Goal: Task Accomplishment & Management: Complete application form

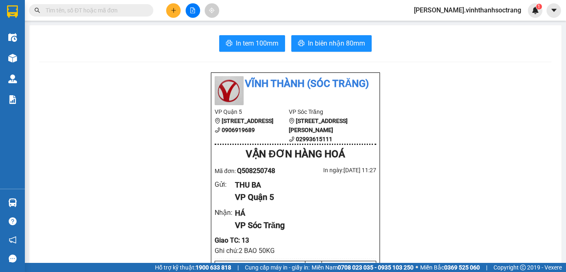
click at [170, 11] on button at bounding box center [173, 10] width 15 height 15
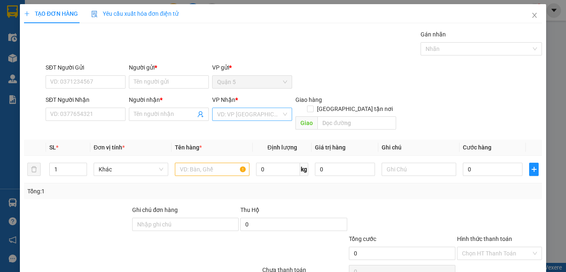
click at [257, 117] on input "search" at bounding box center [249, 114] width 64 height 12
click at [260, 162] on div "Sóc Trăng" at bounding box center [249, 157] width 69 height 9
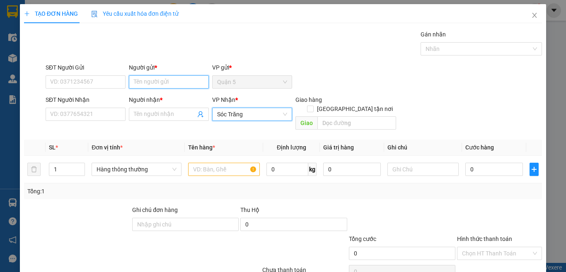
click at [184, 84] on input "Người gửi *" at bounding box center [169, 81] width 80 height 13
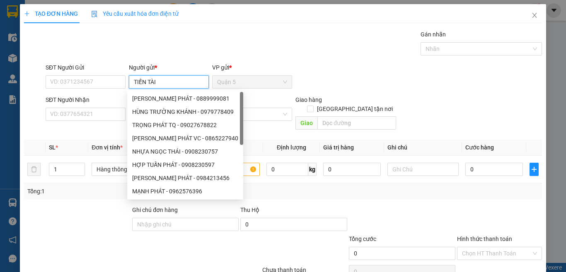
type input "TIẾN TÀI"
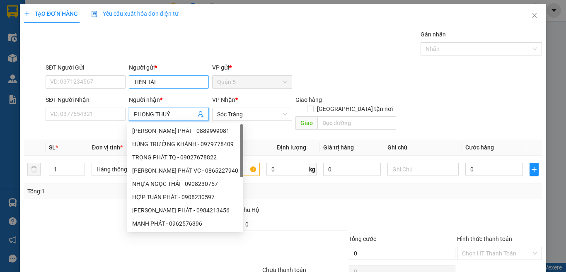
type input "PHONG THUÝ"
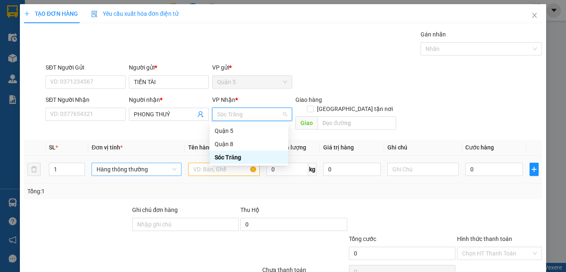
click at [105, 163] on span "Hàng thông thường" at bounding box center [137, 169] width 80 height 12
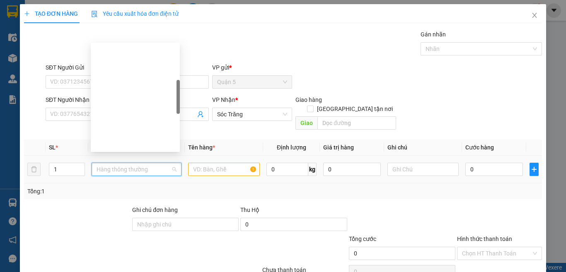
type input "M"
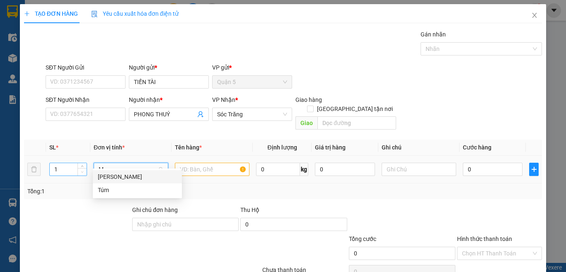
drag, startPoint x: 112, startPoint y: 179, endPoint x: 82, endPoint y: 164, distance: 33.4
click at [113, 179] on div "[PERSON_NAME]" at bounding box center [137, 176] width 79 height 9
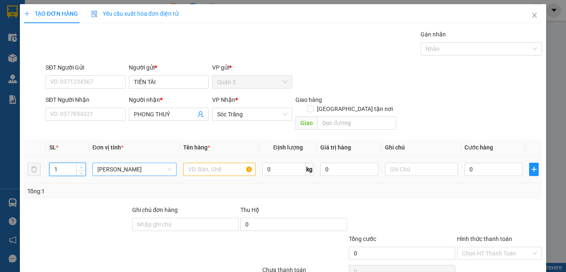
click at [85, 163] on span "Increase Value" at bounding box center [80, 166] width 9 height 7
type input "2"
click at [85, 163] on span "Increase Value" at bounding box center [80, 166] width 9 height 7
click at [189, 163] on input "text" at bounding box center [219, 169] width 73 height 13
type input "DÉP"
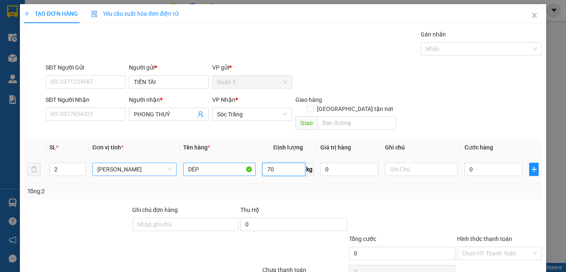
type input "70"
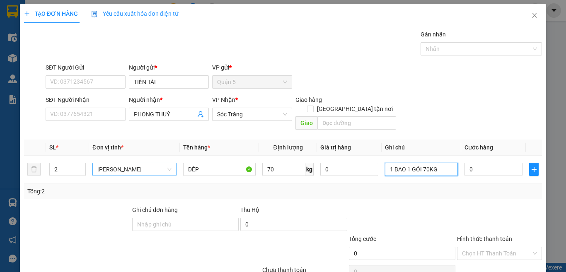
scroll to position [34, 0]
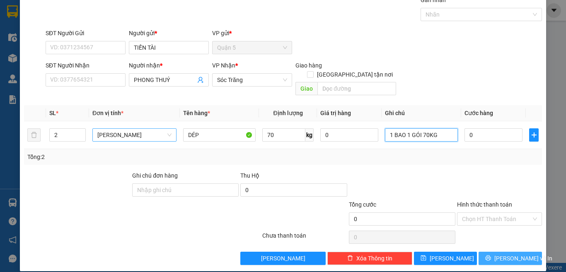
type input "1 BAO 1 GÓI 70KG"
click at [517, 254] on span "[PERSON_NAME] và In" at bounding box center [524, 258] width 58 height 9
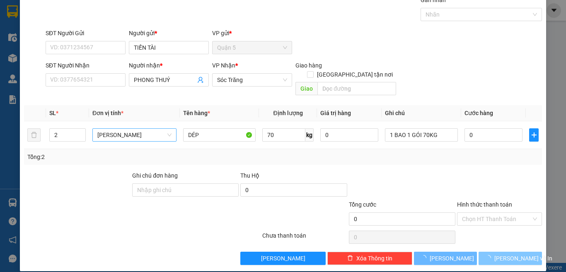
click at [517, 254] on span "[PERSON_NAME] và In" at bounding box center [524, 258] width 58 height 9
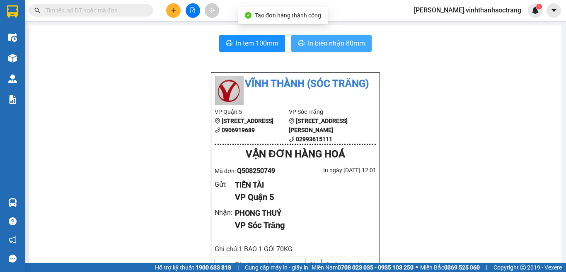
click at [319, 43] on span "In biên nhận 80mm" at bounding box center [336, 43] width 57 height 10
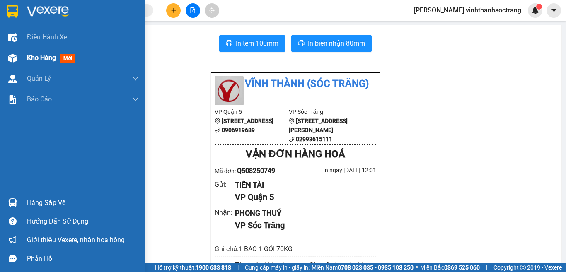
click at [18, 59] on div at bounding box center [12, 58] width 15 height 15
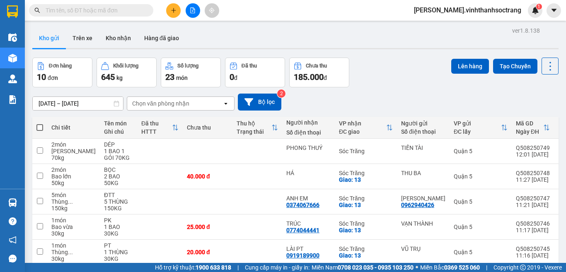
click at [172, 7] on button at bounding box center [173, 10] width 15 height 15
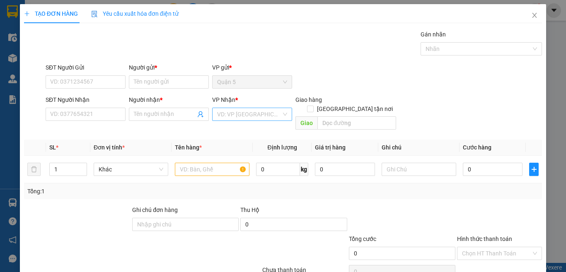
click at [239, 118] on input "search" at bounding box center [249, 114] width 64 height 12
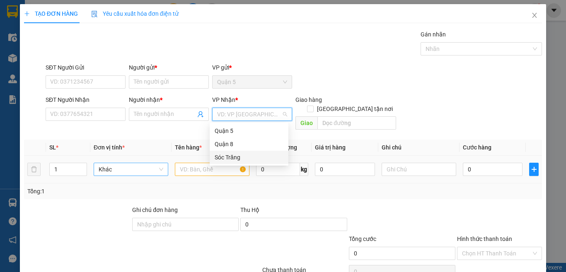
drag, startPoint x: 243, startPoint y: 159, endPoint x: 113, endPoint y: 165, distance: 129.9
click at [242, 159] on div "Sóc Trăng" at bounding box center [249, 157] width 69 height 9
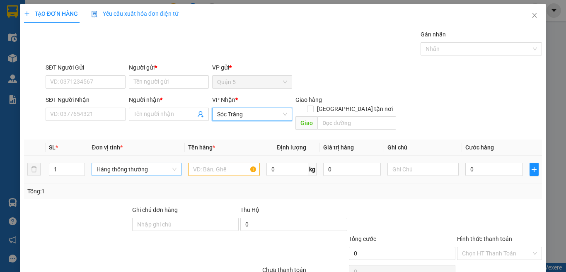
click at [113, 165] on span "Hàng thông thường" at bounding box center [137, 169] width 80 height 12
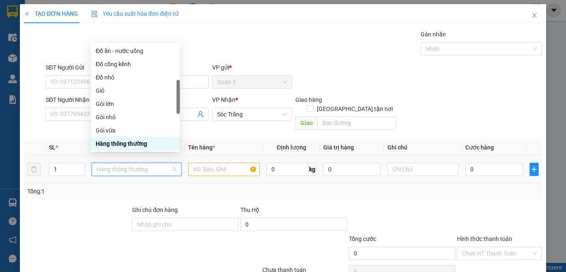
type input "B"
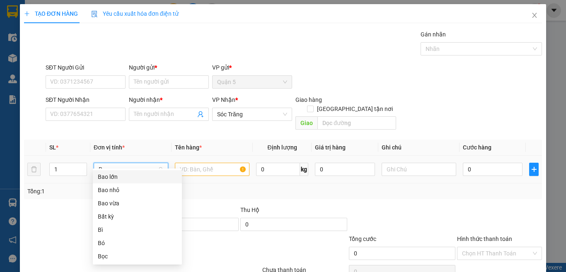
click at [132, 177] on div "Bao lớn" at bounding box center [137, 176] width 79 height 9
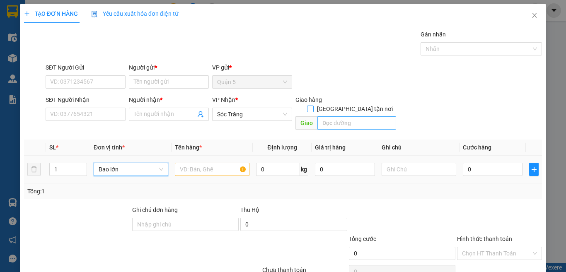
click at [313, 106] on input "[GEOGRAPHIC_DATA] tận nơi" at bounding box center [310, 109] width 6 height 6
checkbox input "true"
click at [348, 116] on input "text" at bounding box center [357, 122] width 79 height 13
type input "13"
click at [194, 174] on input "text" at bounding box center [212, 170] width 75 height 13
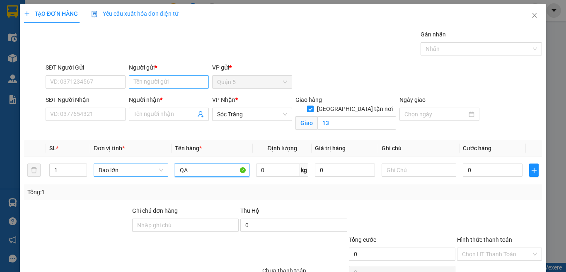
type input "QA"
click at [132, 85] on input "Người gửi *" at bounding box center [169, 81] width 80 height 13
type input "DÌ GÁI"
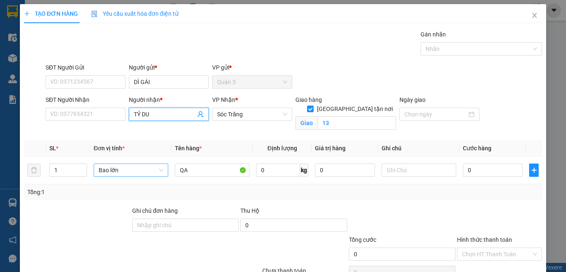
type input "TỶ DUY"
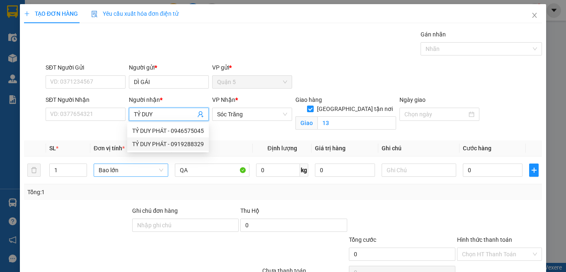
click at [169, 143] on div "TỶ DUY PHÁT - 0919288329" at bounding box center [168, 144] width 72 height 9
type input "0919288329"
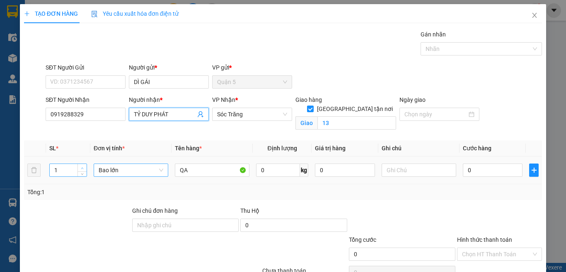
type input "TỶ DUY PHÁT"
click at [83, 167] on span "up" at bounding box center [82, 168] width 5 height 5
type input "2"
click at [282, 168] on input "0" at bounding box center [278, 170] width 44 height 13
type input "150"
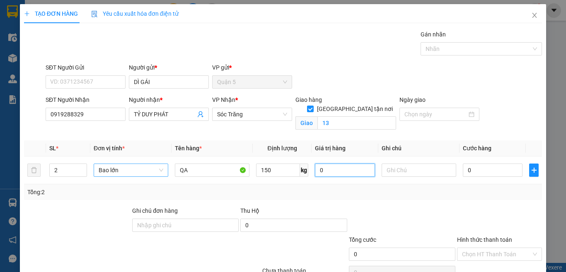
scroll to position [44, 0]
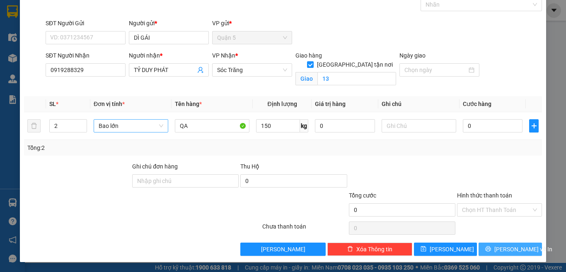
click at [516, 251] on span "[PERSON_NAME] và In" at bounding box center [524, 249] width 58 height 9
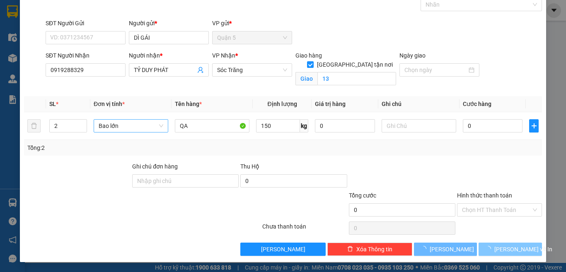
click at [516, 251] on span "[PERSON_NAME] và In" at bounding box center [524, 249] width 58 height 9
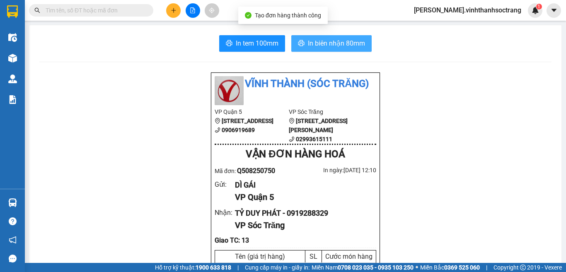
click at [308, 41] on span "In biên nhận 80mm" at bounding box center [336, 43] width 57 height 10
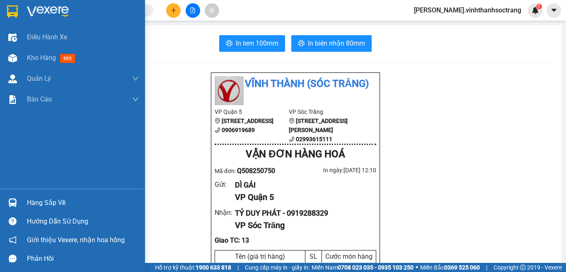
drag, startPoint x: 2, startPoint y: 56, endPoint x: 63, endPoint y: 242, distance: 196.1
click at [2, 56] on div "Kho hàng mới" at bounding box center [72, 58] width 145 height 21
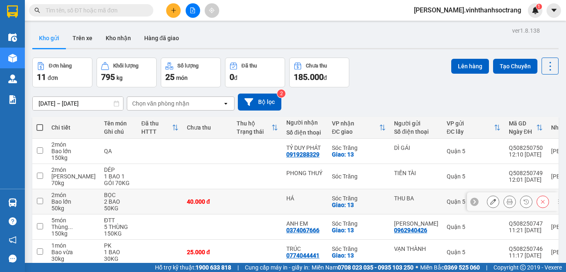
scroll to position [41, 0]
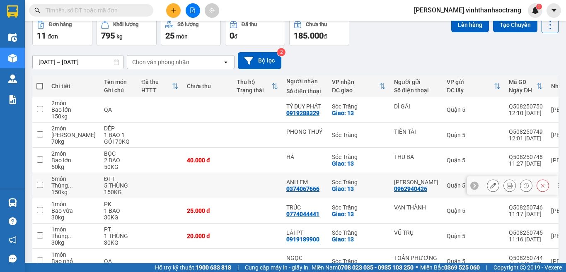
click at [489, 184] on button at bounding box center [494, 186] width 12 height 15
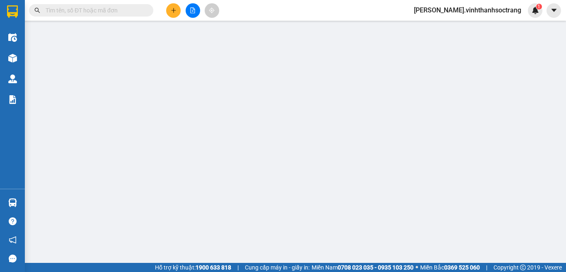
type input "0962940426"
type input "[PERSON_NAME]"
type input "0374067666"
type input "ANH EM"
checkbox input "true"
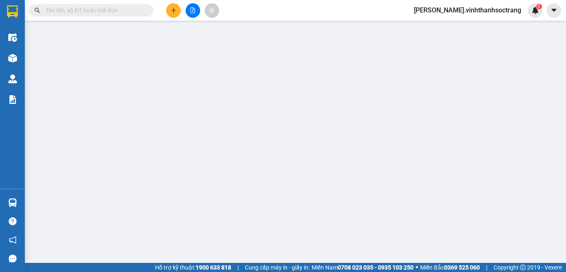
type input "13"
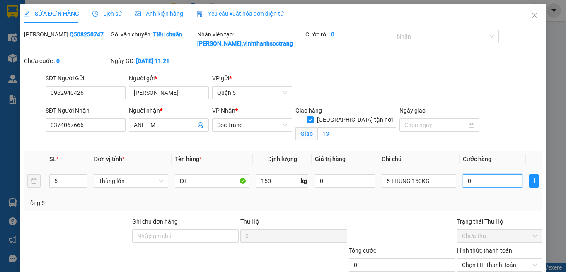
click at [493, 183] on input "0" at bounding box center [493, 181] width 60 height 13
type input "2"
type input "20"
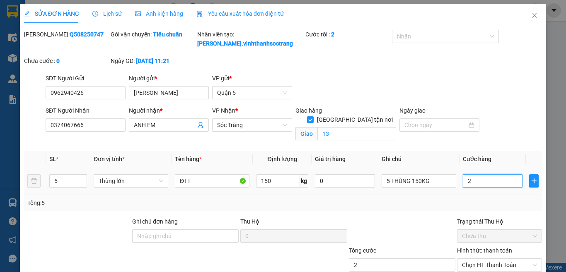
type input "20"
type input "200"
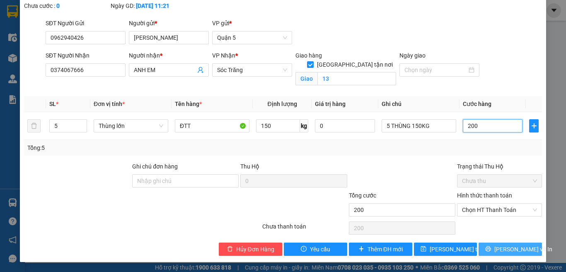
type input "200"
type input "200.000"
click at [491, 250] on icon "printer" at bounding box center [488, 249] width 5 height 5
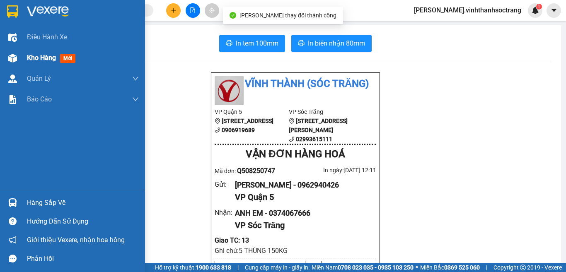
click at [34, 61] on span "Kho hàng" at bounding box center [41, 58] width 29 height 8
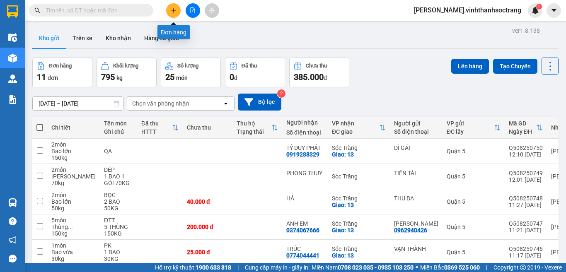
click at [171, 7] on button at bounding box center [173, 10] width 15 height 15
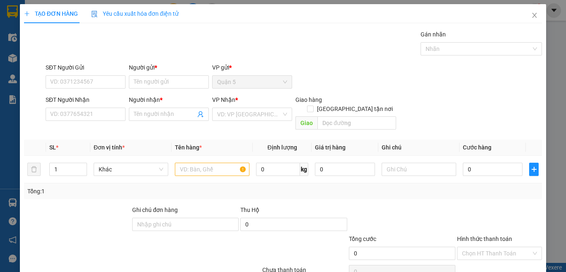
click at [172, 89] on div "Người gửi * Tên người gửi" at bounding box center [169, 77] width 80 height 29
click at [172, 83] on input "Người gửi *" at bounding box center [169, 81] width 80 height 13
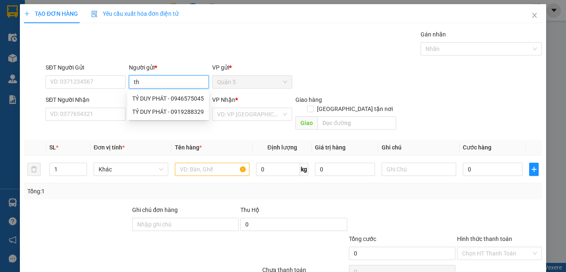
type input "t"
type input "[PERSON_NAME]"
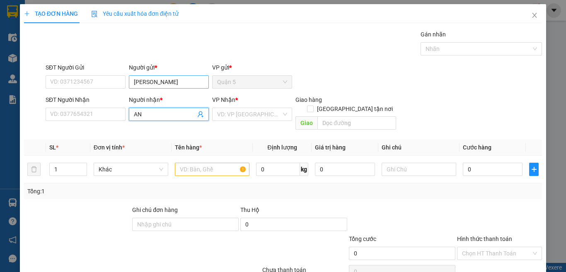
type input "A"
type input "ÁNH NGUYỆT"
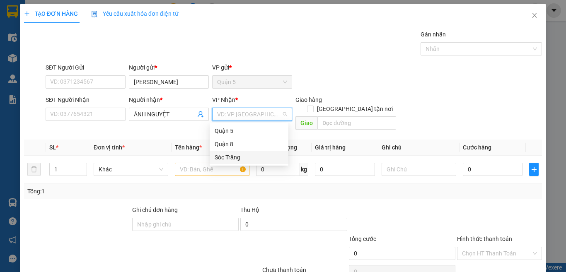
click at [234, 155] on div "Sóc Trăng" at bounding box center [249, 157] width 69 height 9
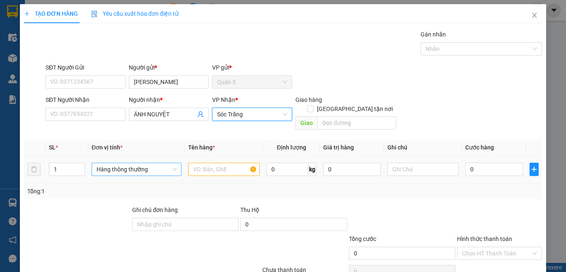
click at [143, 163] on span "Hàng thông thường" at bounding box center [137, 169] width 80 height 12
type input "B"
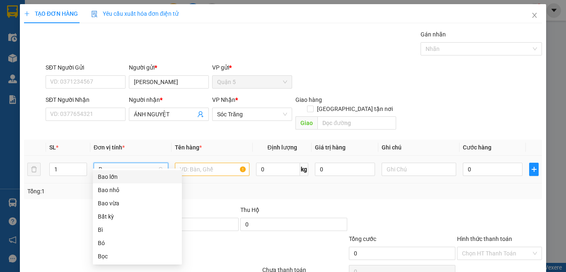
scroll to position [0, 0]
drag, startPoint x: 136, startPoint y: 177, endPoint x: 174, endPoint y: 163, distance: 41.3
click at [138, 178] on div "Bao lớn" at bounding box center [137, 176] width 79 height 9
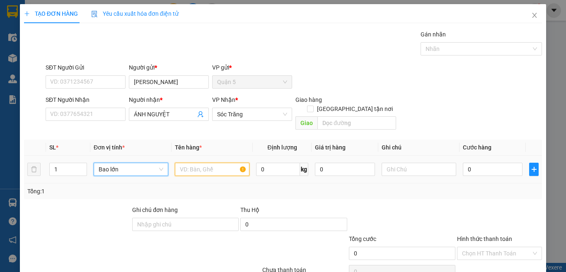
click at [179, 163] on input "text" at bounding box center [212, 169] width 75 height 13
type input "VẢI"
type input "70"
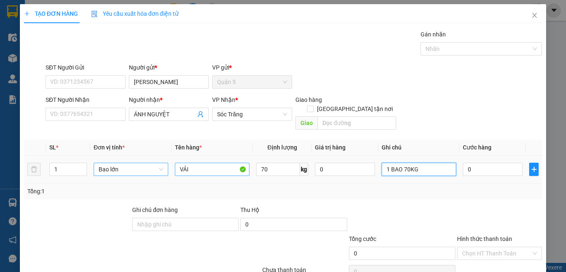
type input "1 BAO 70KG"
type input "6"
type input "60"
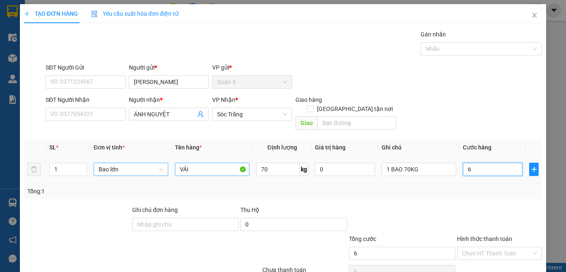
type input "60"
type input "60.000"
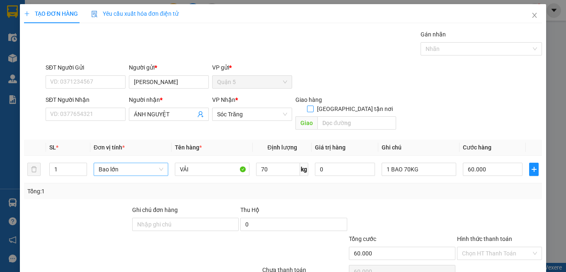
click at [354, 104] on span "[GEOGRAPHIC_DATA] tận nơi" at bounding box center [355, 108] width 82 height 9
click at [313, 106] on input "[GEOGRAPHIC_DATA] tận nơi" at bounding box center [310, 109] width 6 height 6
checkbox input "true"
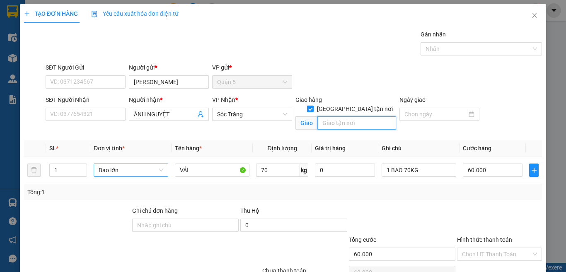
click at [346, 116] on input "text" at bounding box center [357, 122] width 79 height 13
type input "13"
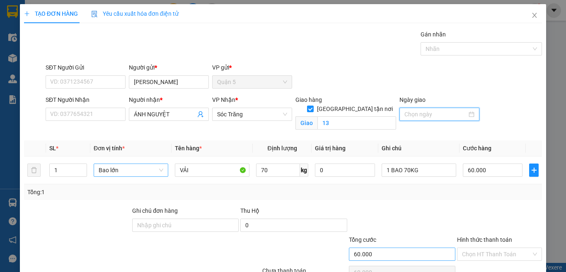
scroll to position [44, 0]
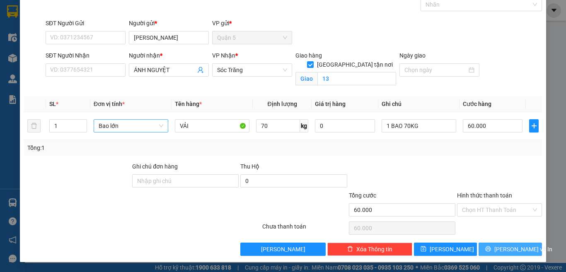
click at [521, 246] on button "[PERSON_NAME] và In" at bounding box center [510, 249] width 63 height 13
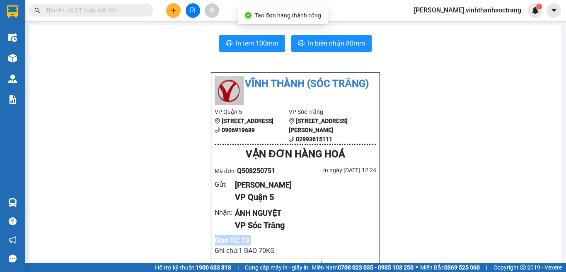
click at [300, 39] on button "In biên nhận 80mm" at bounding box center [331, 43] width 80 height 17
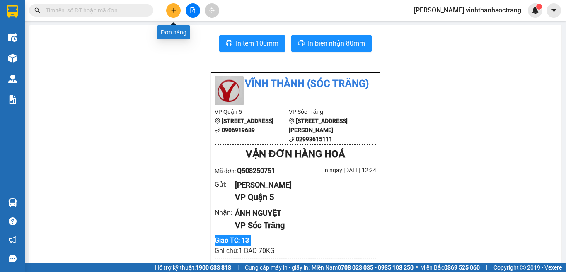
click at [174, 10] on icon "plus" at bounding box center [173, 10] width 5 height 0
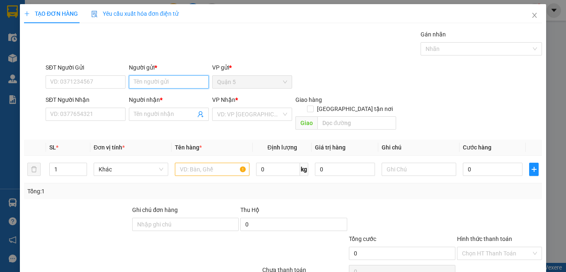
drag, startPoint x: 177, startPoint y: 84, endPoint x: 179, endPoint y: 80, distance: 4.8
click at [177, 83] on input "Người gửi *" at bounding box center [169, 81] width 80 height 13
type input "LỘC HỒNG"
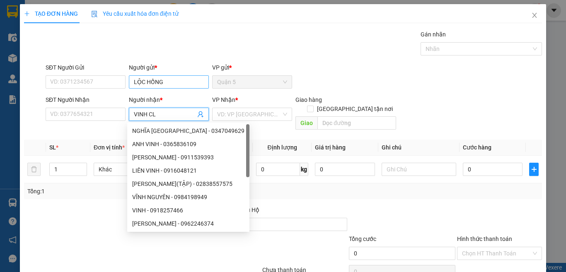
type input "VINH CLD"
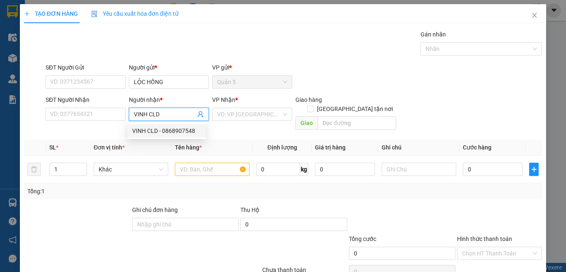
click at [179, 129] on div "VINH CLD - 0868907548" at bounding box center [166, 130] width 69 height 9
type input "0868907548"
type input "VINH CLD"
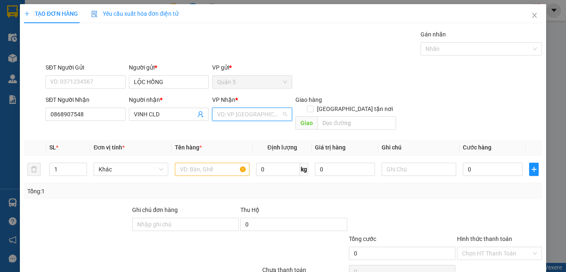
click at [228, 114] on input "search" at bounding box center [249, 114] width 64 height 12
drag, startPoint x: 229, startPoint y: 154, endPoint x: 177, endPoint y: 155, distance: 52.2
click at [221, 155] on div "Sóc Trăng" at bounding box center [249, 157] width 69 height 9
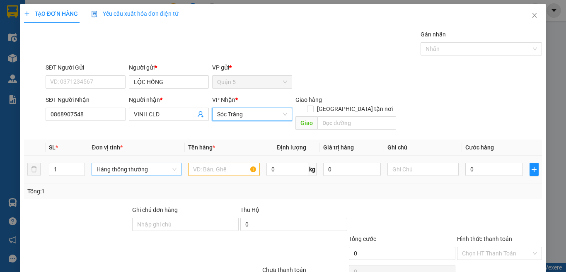
click at [150, 163] on span "Hàng thông thường" at bounding box center [137, 169] width 80 height 12
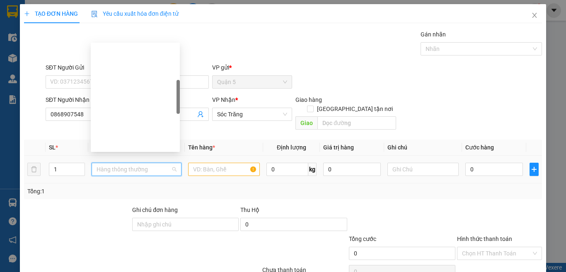
scroll to position [133, 0]
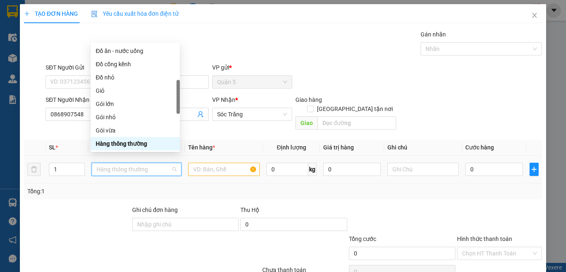
type input "B"
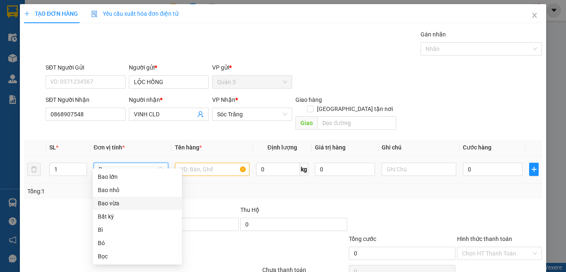
click at [121, 203] on div "Bao vừa" at bounding box center [137, 203] width 79 height 9
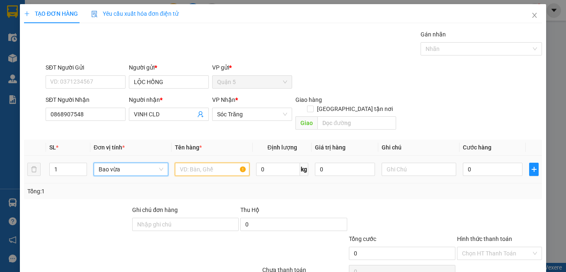
click at [182, 163] on input "text" at bounding box center [212, 169] width 75 height 13
type input "PT"
type input "25"
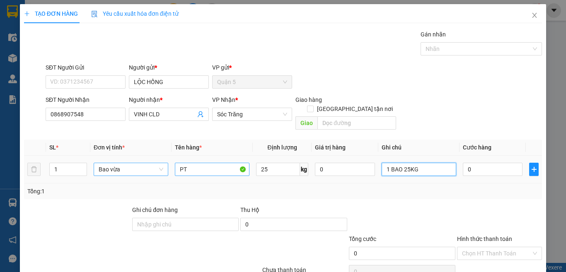
type input "1 BAO 25KG"
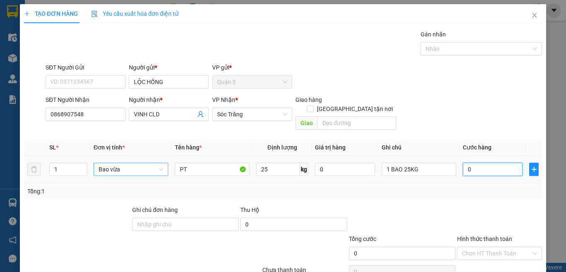
scroll to position [34, 0]
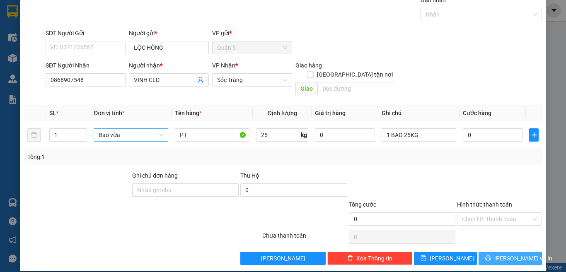
click at [500, 254] on span "[PERSON_NAME] và In" at bounding box center [524, 258] width 58 height 9
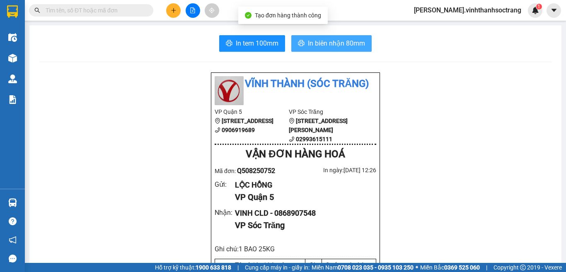
click at [332, 36] on button "In biên nhận 80mm" at bounding box center [331, 43] width 80 height 17
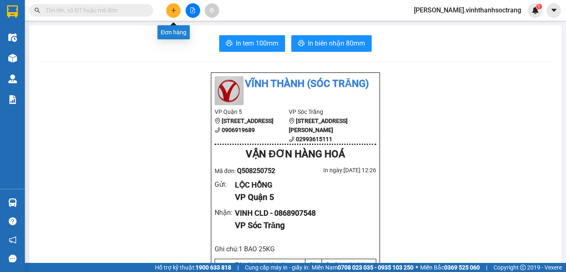
click at [174, 15] on button at bounding box center [173, 10] width 15 height 15
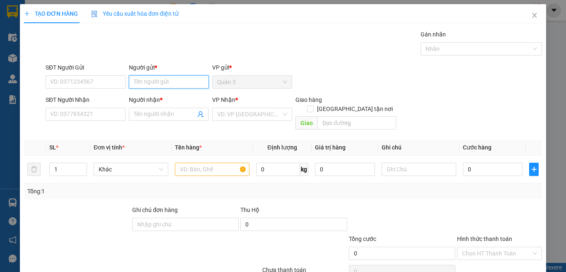
click at [172, 83] on input "Người gửi *" at bounding box center [169, 81] width 80 height 13
type input "O"
type input "PHÚ AN"
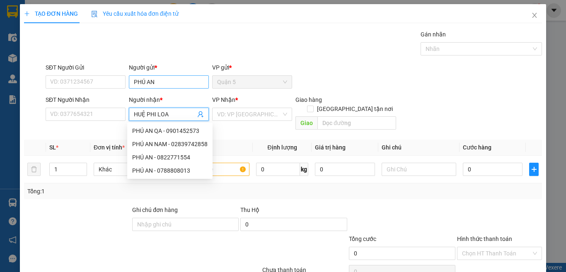
type input "HUỆ PHI LOAN"
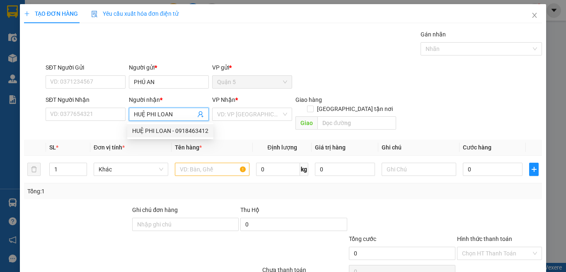
drag, startPoint x: 167, startPoint y: 132, endPoint x: 228, endPoint y: 123, distance: 61.7
click at [173, 131] on div "HUỆ PHI LOAN - 0918463412" at bounding box center [170, 130] width 76 height 9
type input "0918463412"
type input "HUỆ PHI LOAN"
click at [235, 118] on input "search" at bounding box center [249, 114] width 64 height 12
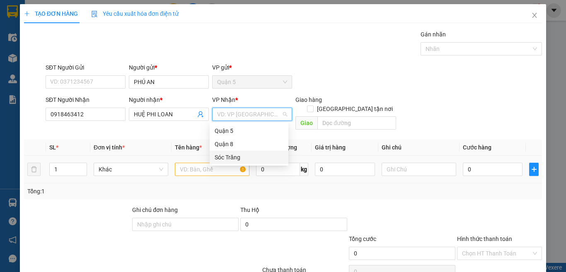
click at [223, 157] on div "Sóc Trăng" at bounding box center [249, 157] width 69 height 9
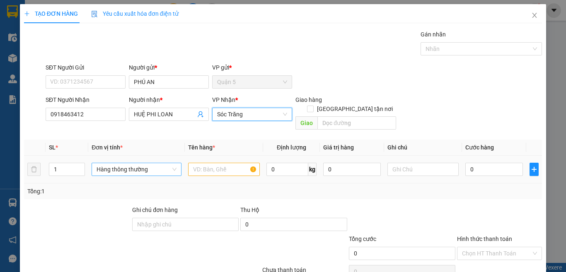
click at [128, 164] on span "Hàng thông thường" at bounding box center [137, 169] width 80 height 12
type input "G"
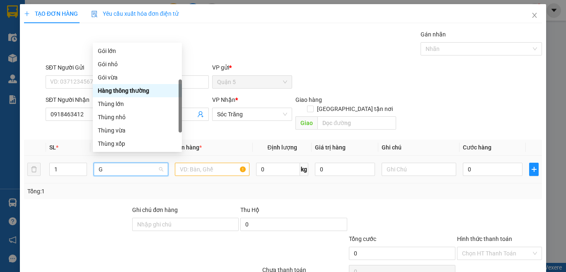
scroll to position [27, 0]
click at [127, 90] on div "Gói vừa" at bounding box center [137, 90] width 79 height 9
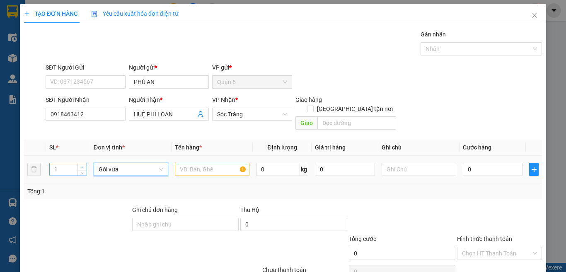
click at [82, 163] on span "Increase Value" at bounding box center [82, 166] width 9 height 7
type input "2"
click at [193, 163] on input "text" at bounding box center [212, 169] width 75 height 13
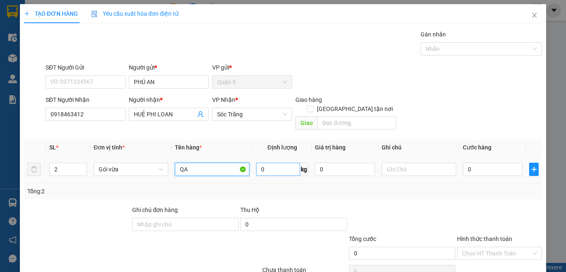
type input "QA"
click at [270, 164] on input "0" at bounding box center [278, 169] width 44 height 13
type input "50"
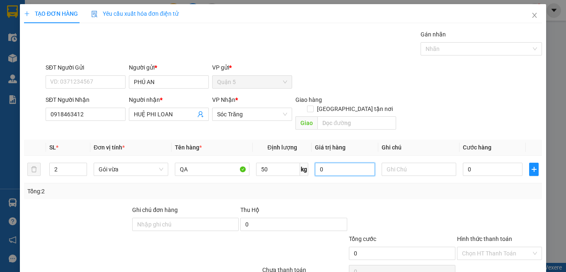
scroll to position [34, 0]
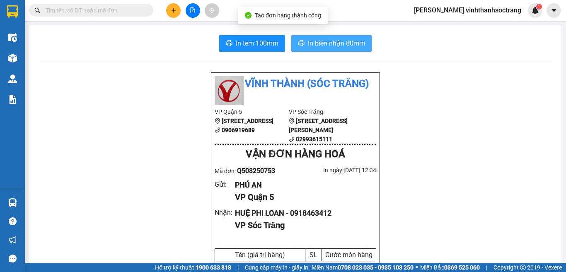
click at [350, 39] on span "In biên nhận 80mm" at bounding box center [336, 43] width 57 height 10
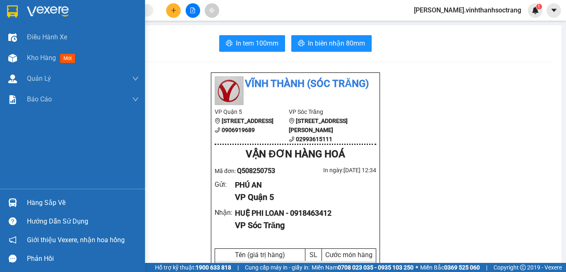
drag, startPoint x: 22, startPoint y: 58, endPoint x: 129, endPoint y: 0, distance: 121.5
click at [22, 58] on div "Kho hàng mới" at bounding box center [72, 58] width 145 height 21
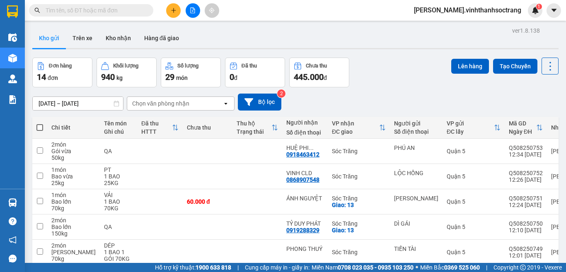
scroll to position [83, 0]
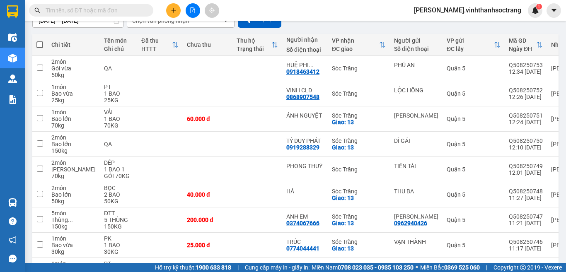
click at [171, 5] on button at bounding box center [173, 10] width 15 height 15
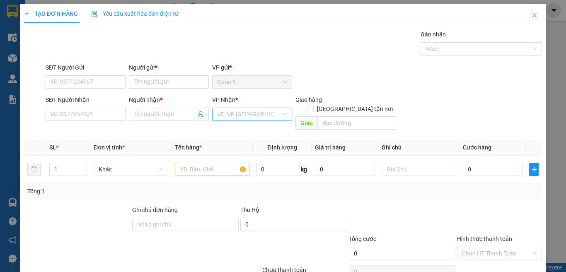
click at [246, 115] on input "search" at bounding box center [249, 114] width 64 height 12
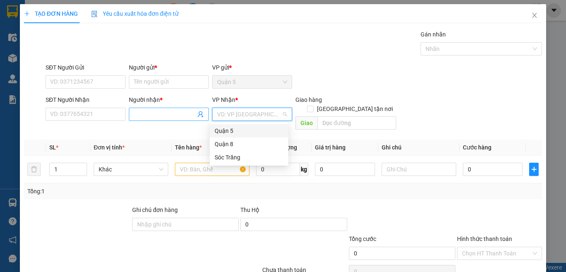
click at [169, 117] on input "Người nhận *" at bounding box center [165, 114] width 62 height 9
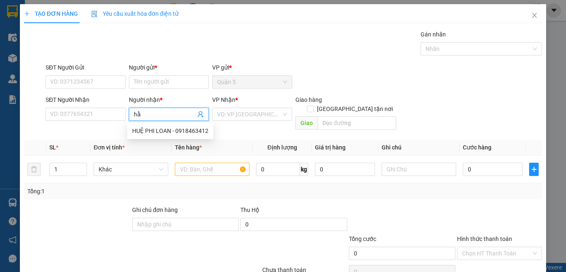
type input "h"
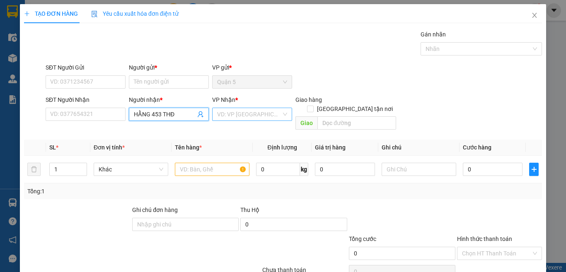
type input "HẰNG 453 THĐ"
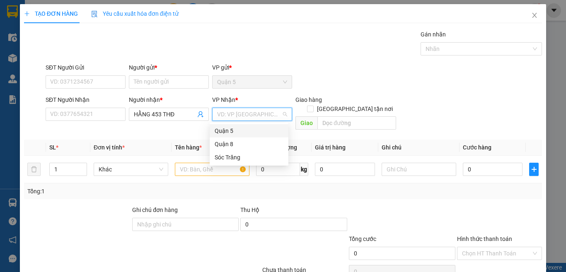
click at [230, 120] on input "search" at bounding box center [249, 114] width 64 height 12
drag, startPoint x: 229, startPoint y: 161, endPoint x: 114, endPoint y: 165, distance: 114.5
click at [228, 161] on div "Sóc Trăng" at bounding box center [249, 157] width 69 height 9
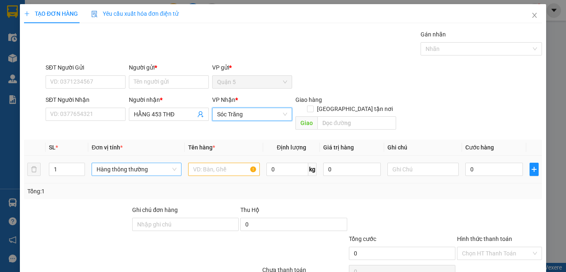
click at [112, 163] on span "Hàng thông thường" at bounding box center [137, 169] width 80 height 12
type input "G"
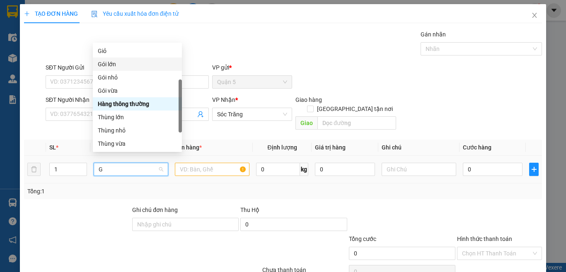
click at [133, 62] on div "Gói lớn" at bounding box center [137, 64] width 79 height 9
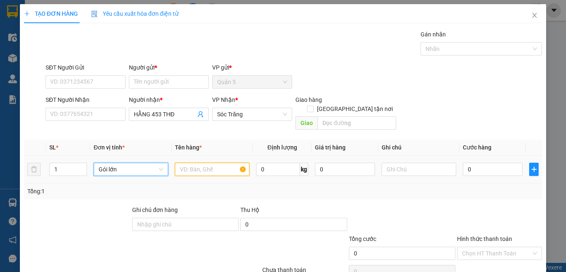
click at [189, 163] on input "text" at bounding box center [212, 169] width 75 height 13
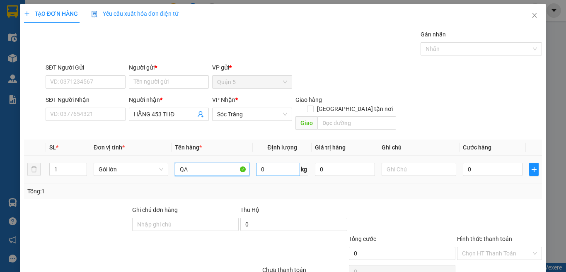
type input "QA"
click at [275, 163] on input "0" at bounding box center [278, 169] width 44 height 13
type input "30"
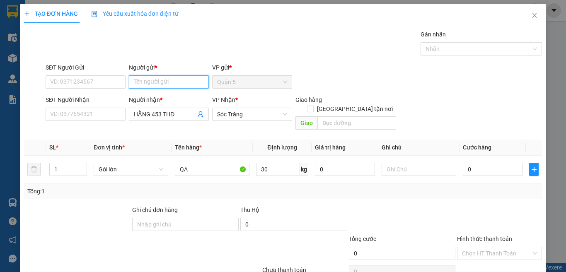
click at [192, 82] on input "Người gửi *" at bounding box center [169, 81] width 80 height 13
type input "NHI"
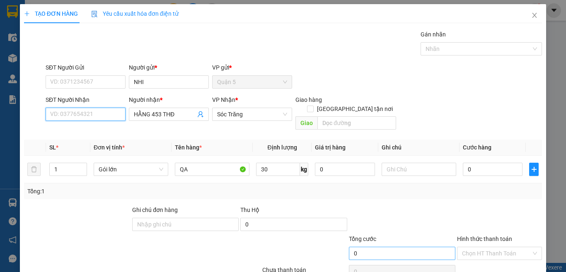
scroll to position [34, 0]
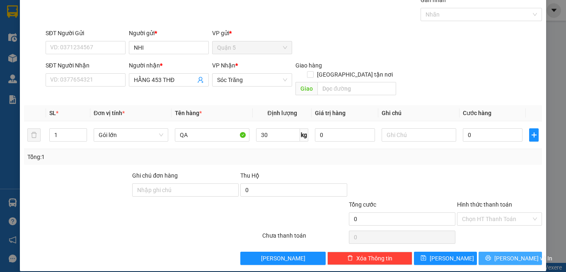
click at [488, 255] on icon "printer" at bounding box center [488, 258] width 6 height 6
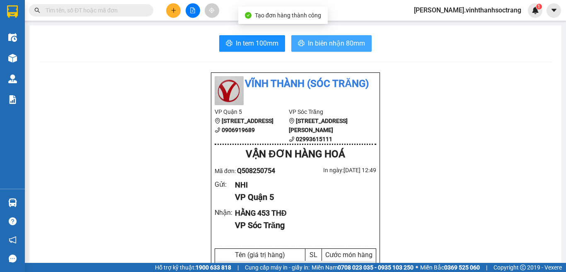
click at [344, 43] on span "In biên nhận 80mm" at bounding box center [336, 43] width 57 height 10
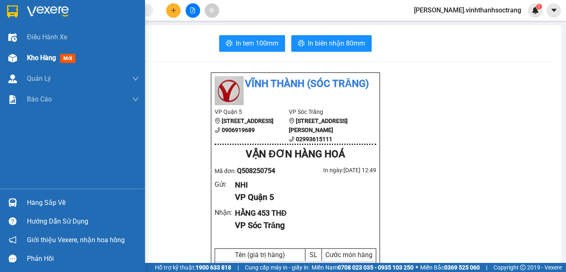
click at [21, 59] on div "Kho hàng mới" at bounding box center [72, 58] width 145 height 21
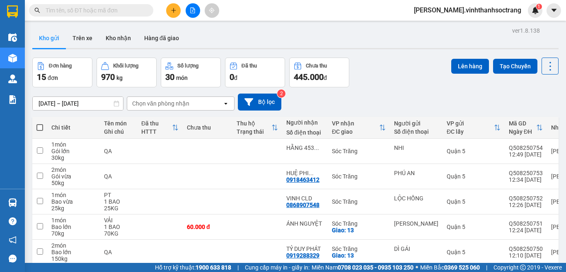
click at [172, 11] on icon "plus" at bounding box center [174, 10] width 6 height 6
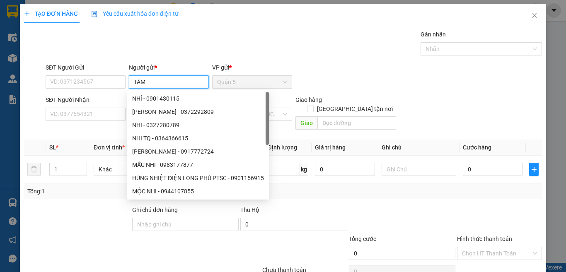
type input "TÂM"
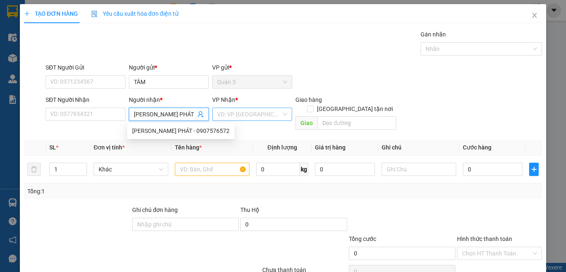
type input "[PERSON_NAME] PHÁT"
click at [227, 120] on input "search" at bounding box center [249, 114] width 64 height 12
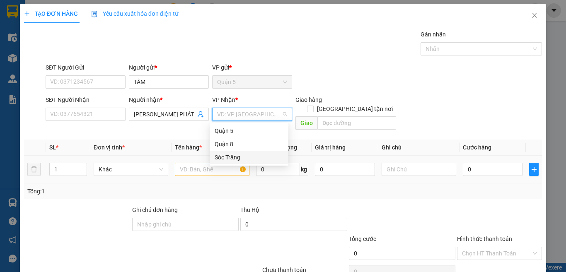
drag, startPoint x: 222, startPoint y: 158, endPoint x: 185, endPoint y: 156, distance: 36.5
click at [221, 158] on div "Sóc Trăng" at bounding box center [249, 157] width 69 height 9
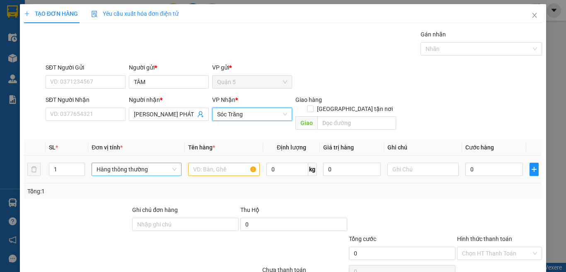
click at [148, 163] on span "Hàng thông thường" at bounding box center [137, 169] width 80 height 12
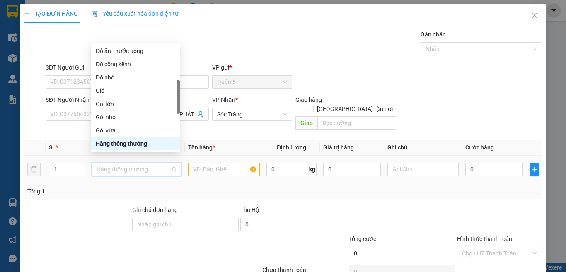
type input "M"
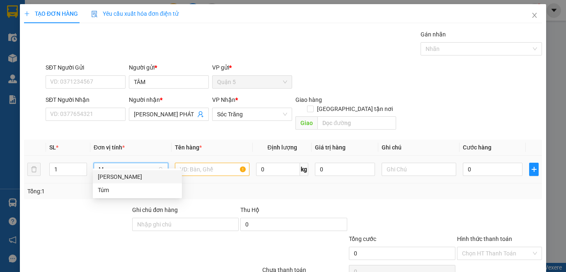
click at [140, 177] on div "[PERSON_NAME]" at bounding box center [137, 176] width 79 height 9
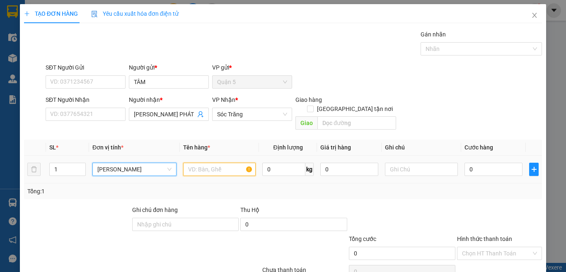
click at [193, 165] on input "text" at bounding box center [219, 169] width 73 height 13
type input "PK"
click at [85, 163] on span "Increase Value" at bounding box center [80, 166] width 9 height 7
type input "3"
click at [85, 163] on span "Increase Value" at bounding box center [80, 166] width 9 height 7
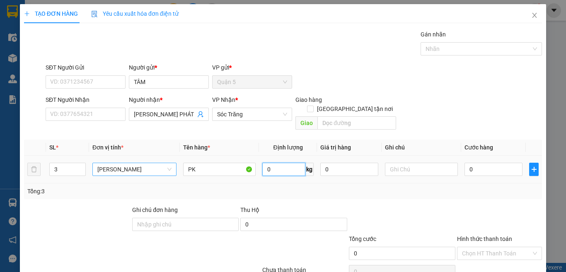
click at [284, 163] on input "0" at bounding box center [283, 169] width 43 height 13
type input "100"
type input "1 THÙNG 2 BAO 100KG"
click at [333, 116] on input "text" at bounding box center [357, 122] width 79 height 13
type input "13"
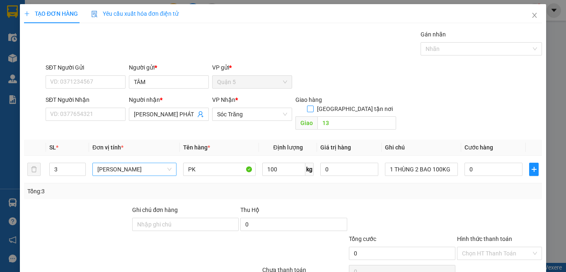
click at [352, 104] on label "[GEOGRAPHIC_DATA] tận nơi" at bounding box center [351, 108] width 89 height 9
click at [313, 106] on input "[GEOGRAPHIC_DATA] tận nơi" at bounding box center [310, 109] width 6 height 6
checkbox input "true"
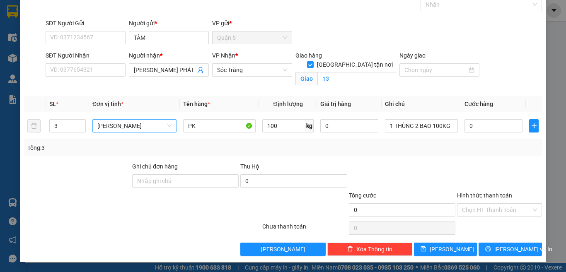
click at [522, 238] on div "Transit Pickup Surcharge Ids Transit Deliver Surcharge Ids Transit Deliver Surc…" at bounding box center [283, 120] width 518 height 271
click at [521, 249] on button "[PERSON_NAME] và In" at bounding box center [510, 249] width 63 height 13
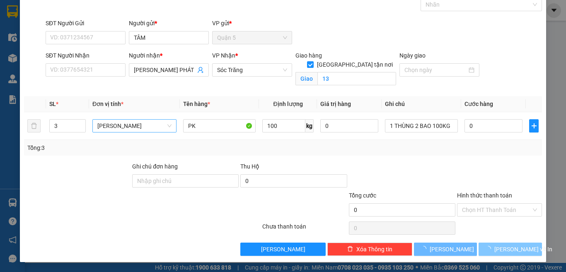
click at [521, 249] on button "[PERSON_NAME] và In" at bounding box center [510, 249] width 63 height 13
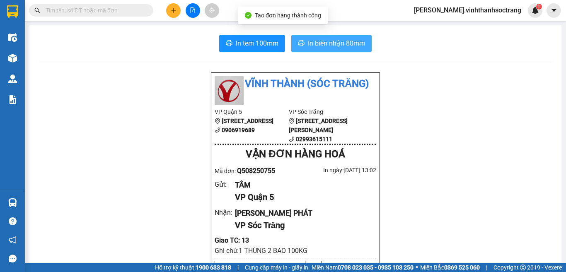
click at [327, 39] on span "In biên nhận 80mm" at bounding box center [336, 43] width 57 height 10
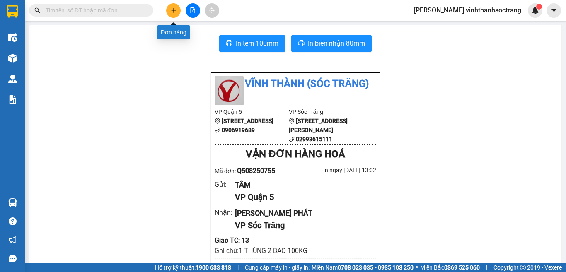
click at [174, 12] on icon "plus" at bounding box center [174, 10] width 6 height 6
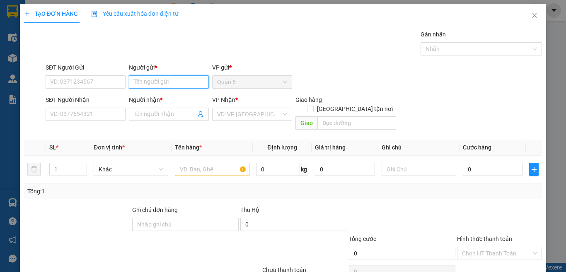
click at [160, 82] on input "Người gửi *" at bounding box center [169, 81] width 80 height 13
type input "v"
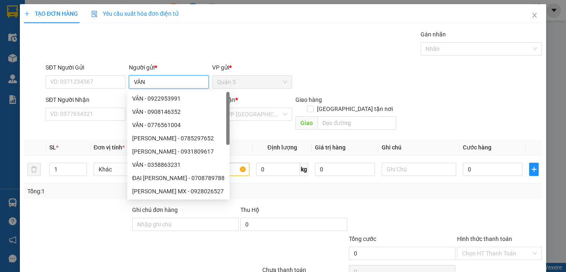
type input "VÂN"
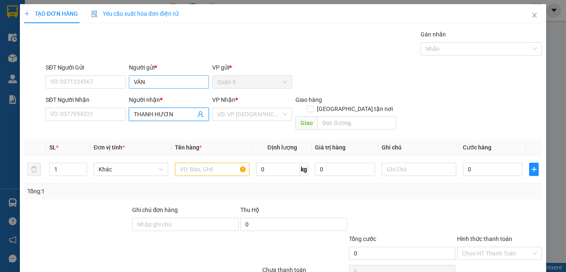
type input "[PERSON_NAME]"
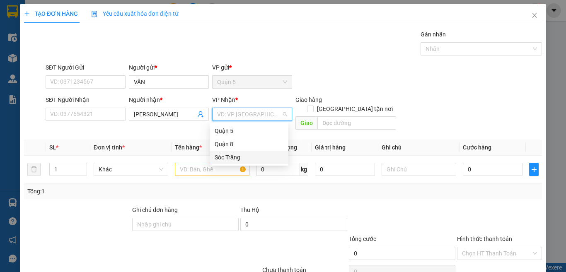
click at [248, 158] on div "Sóc Trăng" at bounding box center [249, 157] width 69 height 9
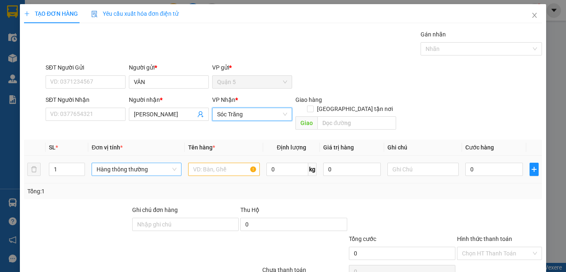
click at [116, 163] on span "Hàng thông thường" at bounding box center [137, 169] width 80 height 12
type input "G"
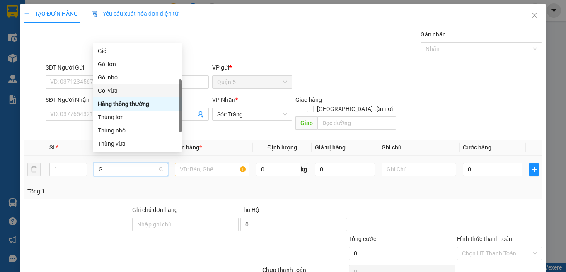
click at [130, 91] on div "Gói vừa" at bounding box center [137, 90] width 79 height 9
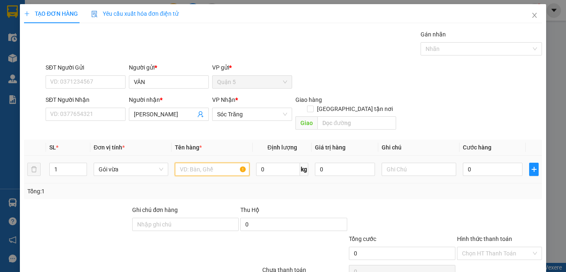
click at [185, 163] on input "text" at bounding box center [212, 169] width 75 height 13
type input "QA"
click at [267, 163] on input "0" at bounding box center [278, 169] width 44 height 13
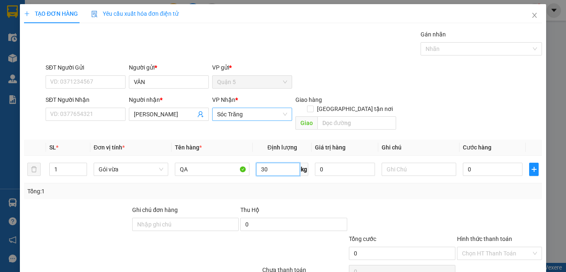
type input "30"
type input "1 GÓI 30KG"
type input "3"
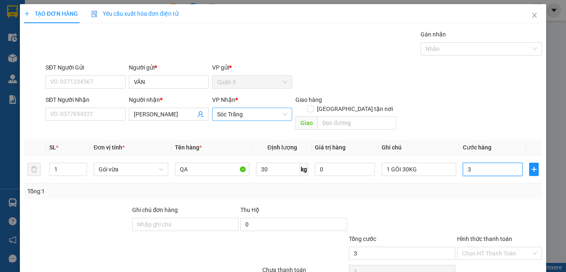
type input "30"
type input "30.000"
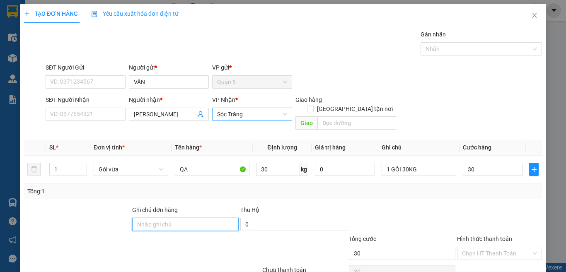
type input "30.000"
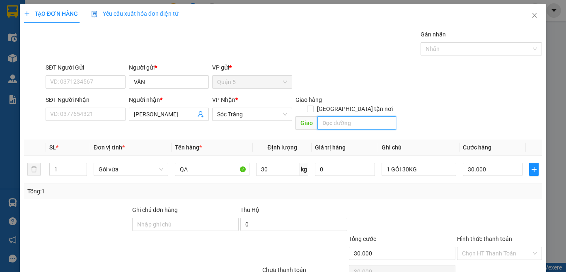
drag, startPoint x: 330, startPoint y: 113, endPoint x: 335, endPoint y: 109, distance: 5.9
click at [335, 116] on input "text" at bounding box center [357, 122] width 79 height 13
type input "13"
click at [313, 106] on input "[GEOGRAPHIC_DATA] tận nơi" at bounding box center [310, 109] width 6 height 6
checkbox input "true"
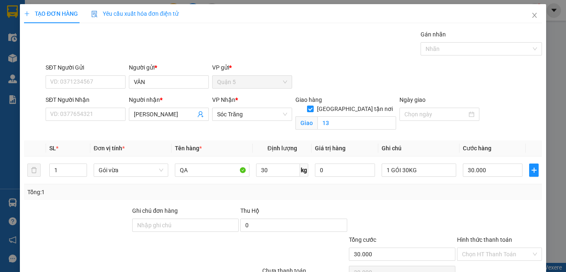
scroll to position [44, 0]
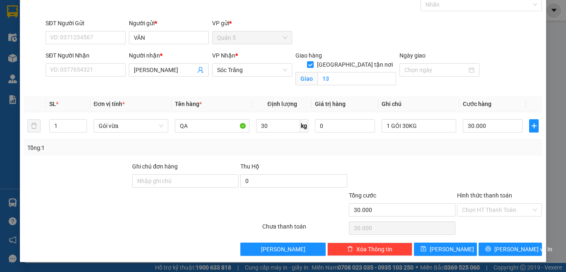
click at [507, 262] on div "TẠO ĐƠN HÀNG Yêu cầu xuất hóa đơn điện tử Transit Pickup Surcharge Ids Transit …" at bounding box center [283, 111] width 526 height 303
drag, startPoint x: 508, startPoint y: 258, endPoint x: 511, endPoint y: 249, distance: 9.6
click at [509, 257] on div "TẠO ĐƠN HÀNG Yêu cầu xuất hóa đơn điện tử Transit Pickup Surcharge Ids Transit …" at bounding box center [283, 111] width 526 height 303
click at [511, 249] on span "[PERSON_NAME] và In" at bounding box center [524, 249] width 58 height 9
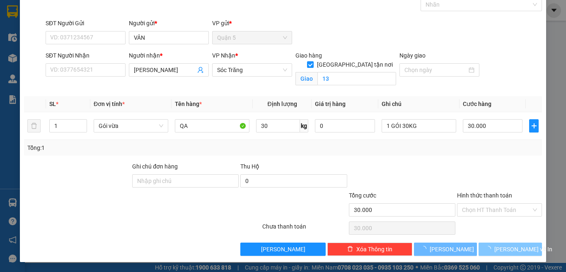
click at [511, 249] on span "[PERSON_NAME] và In" at bounding box center [524, 249] width 58 height 9
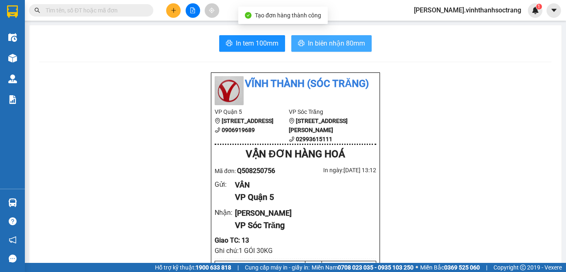
click at [357, 42] on span "In biên nhận 80mm" at bounding box center [336, 43] width 57 height 10
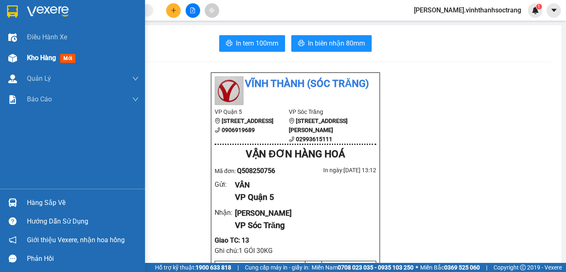
click at [18, 53] on div at bounding box center [12, 58] width 15 height 15
